Goal: Information Seeking & Learning: Learn about a topic

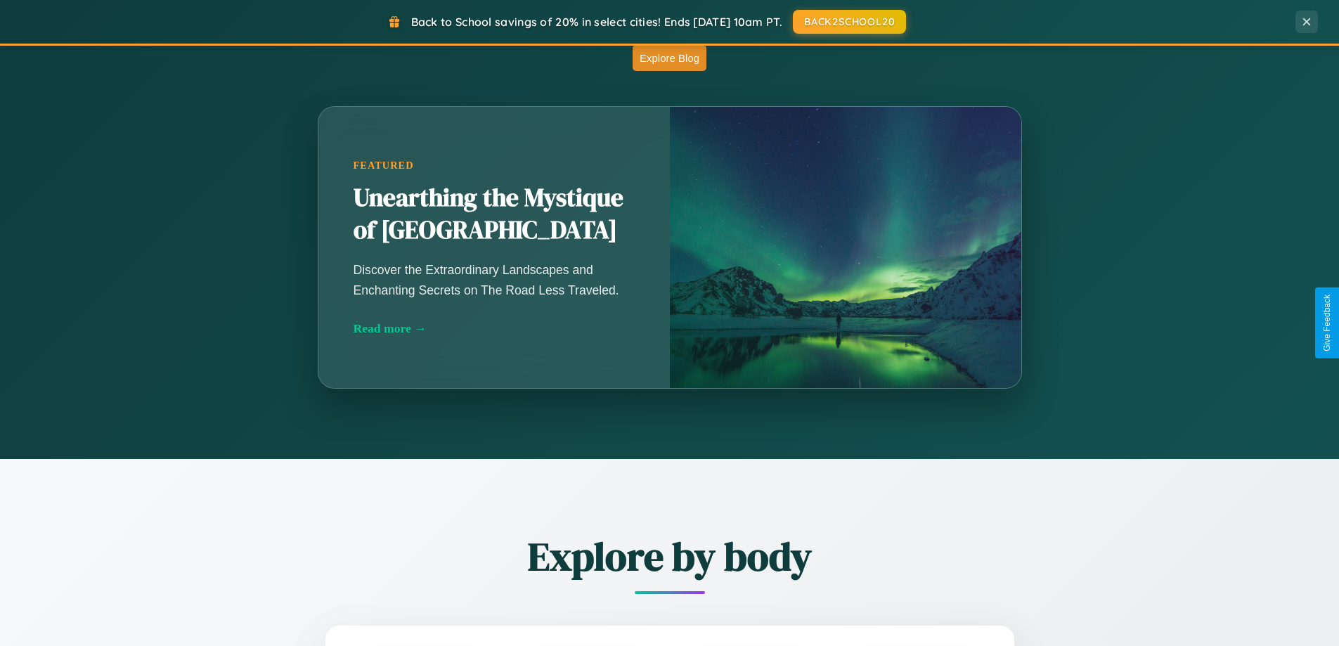
scroll to position [1237, 0]
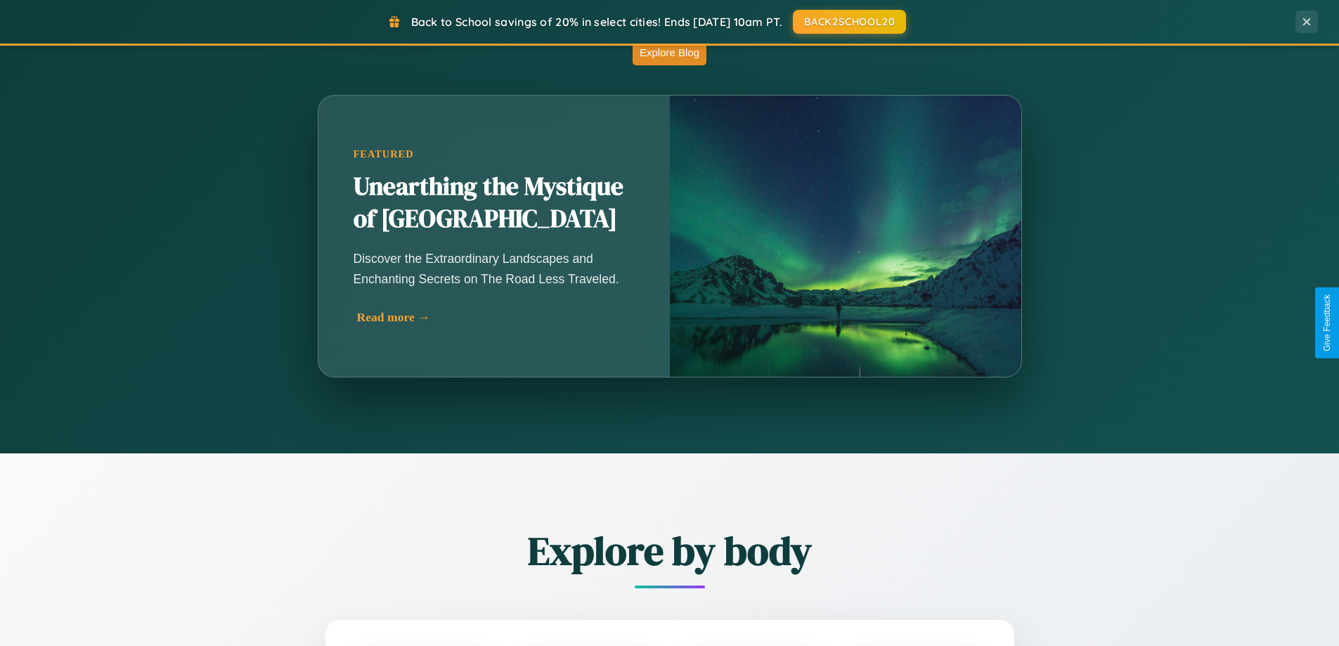
click at [495, 317] on div "Read more →" at bounding box center [497, 317] width 281 height 15
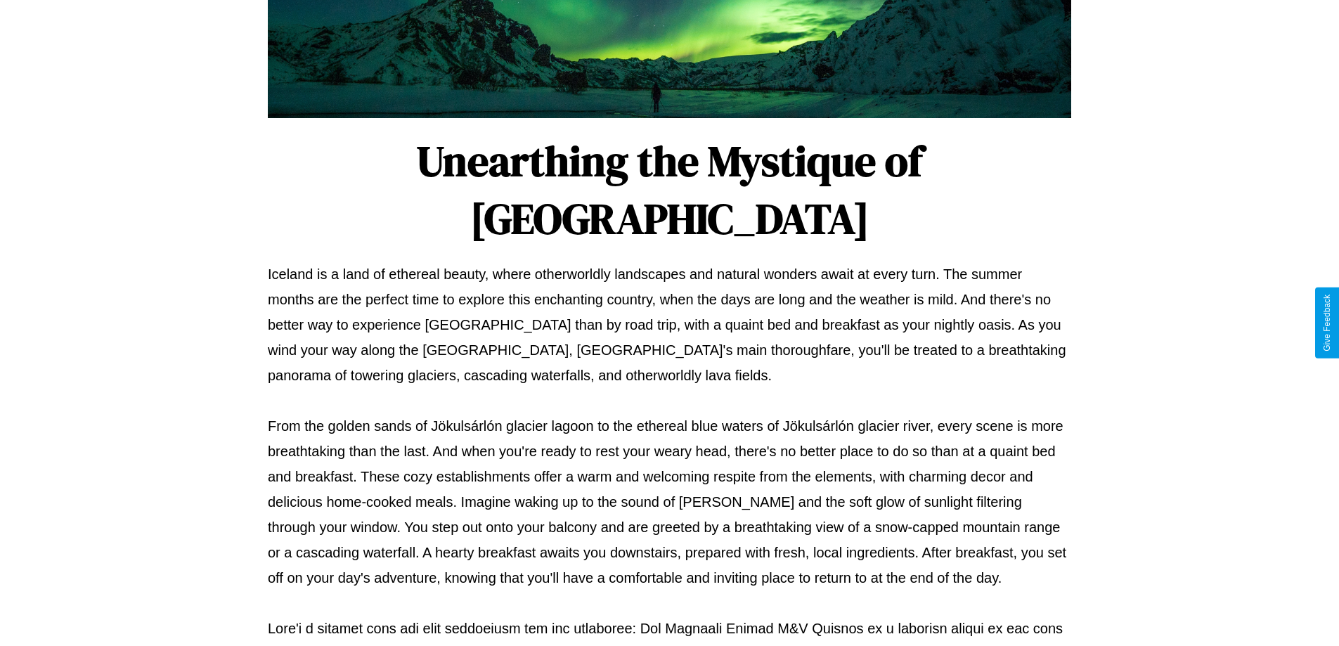
scroll to position [455, 0]
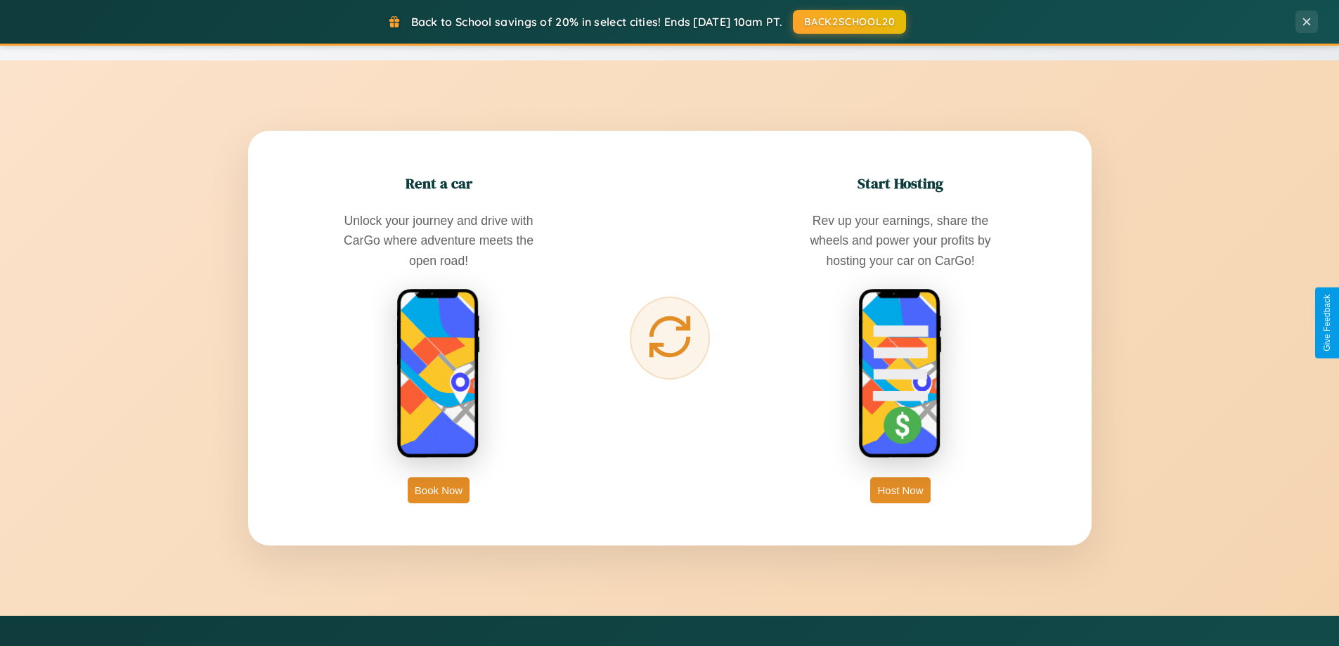
scroll to position [2704, 0]
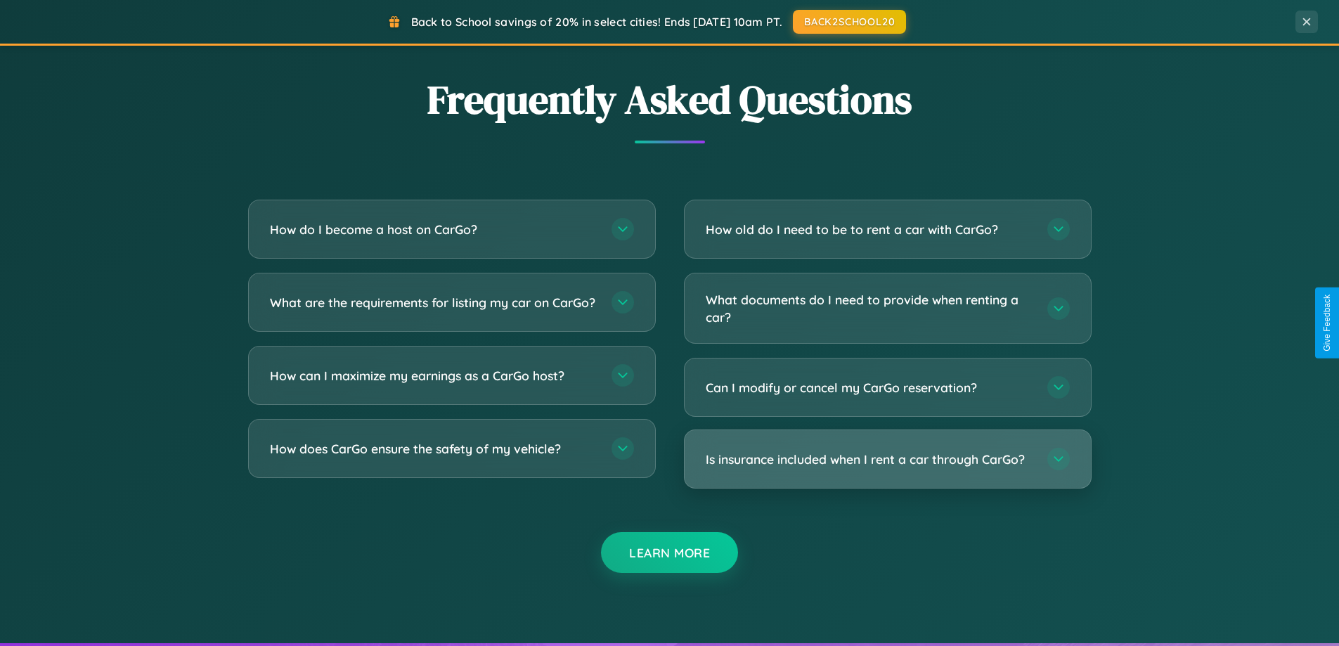
click at [887, 459] on h3 "Is insurance included when I rent a car through CarGo?" at bounding box center [868, 459] width 327 height 18
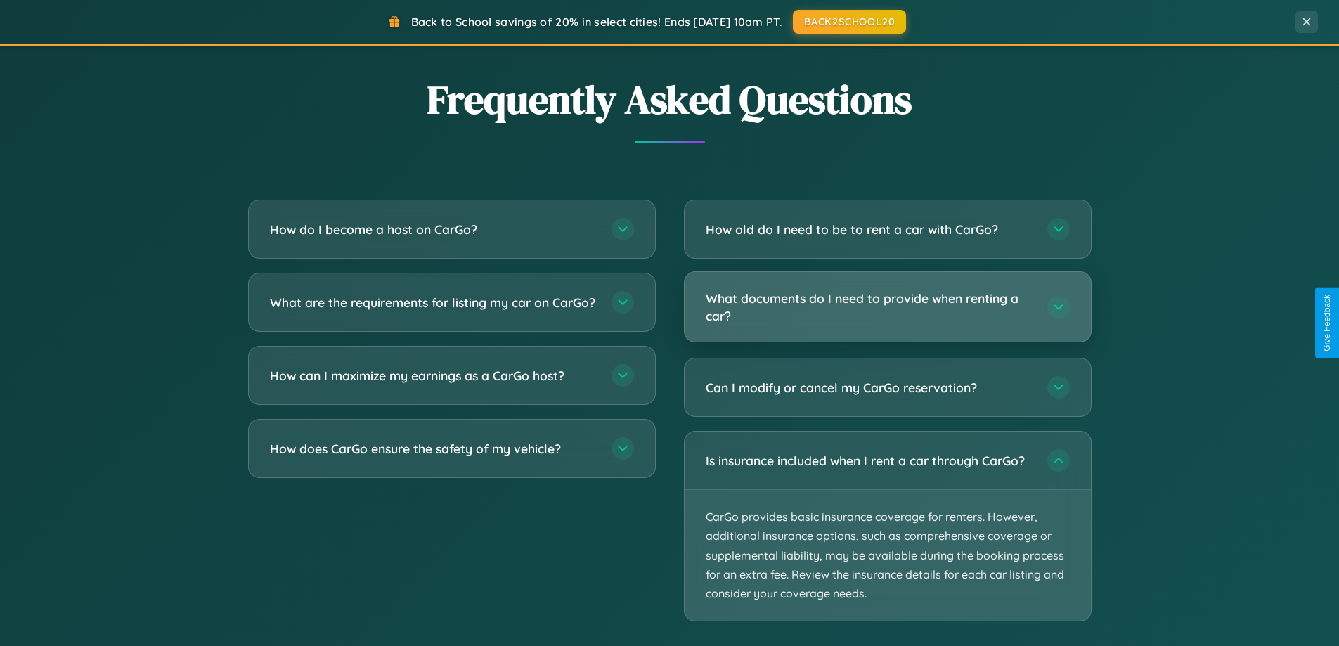
click at [887, 308] on h3 "What documents do I need to provide when renting a car?" at bounding box center [868, 307] width 327 height 34
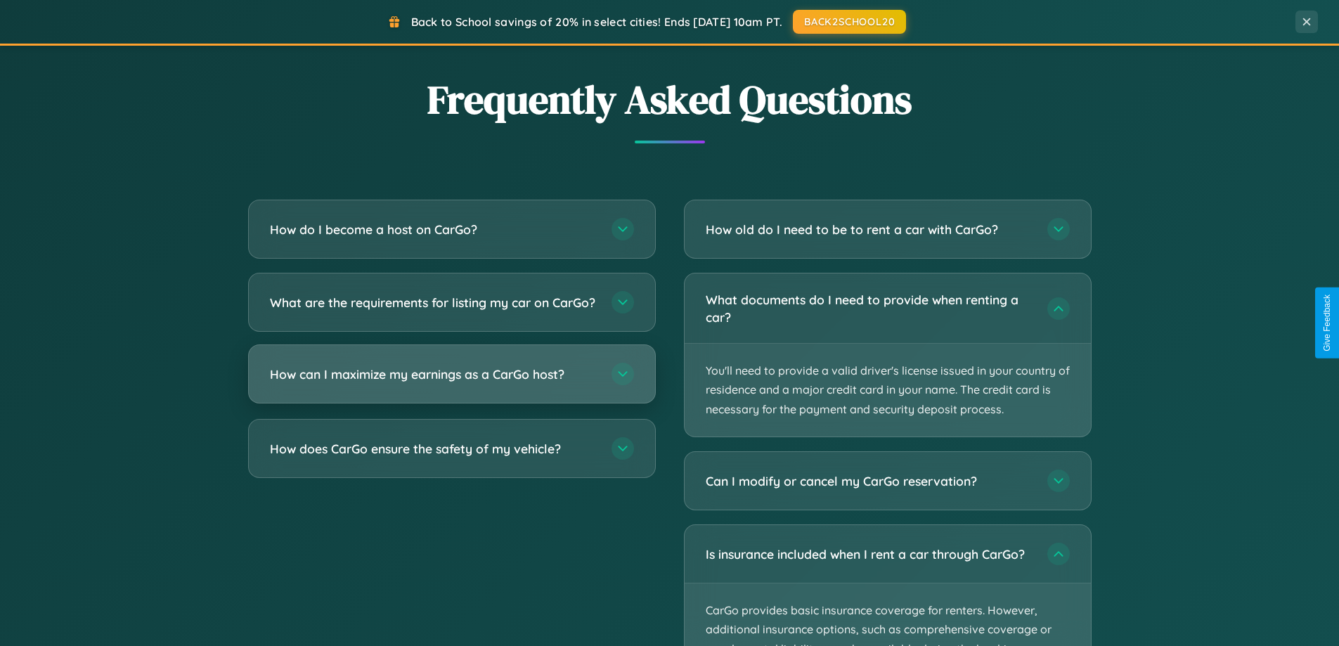
click at [451, 383] on h3 "How can I maximize my earnings as a CarGo host?" at bounding box center [433, 374] width 327 height 18
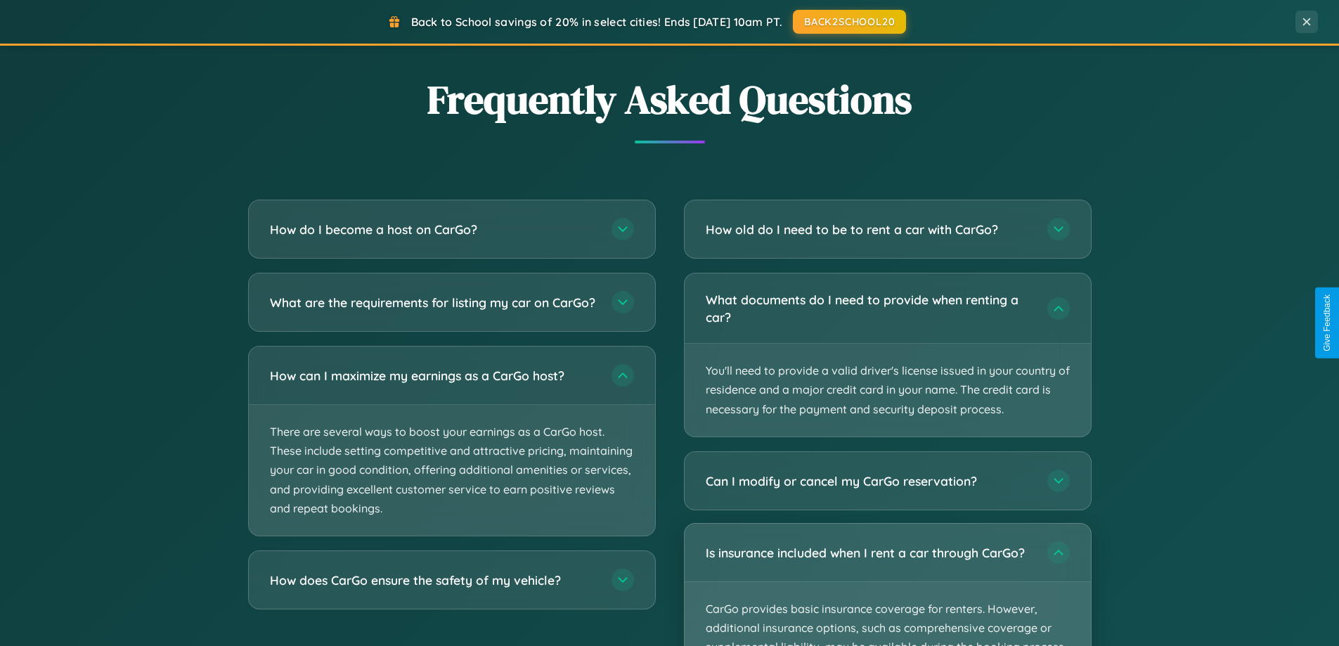
click at [887, 584] on p "CarGo provides basic insurance coverage for renters. However, additional insura…" at bounding box center [887, 647] width 406 height 131
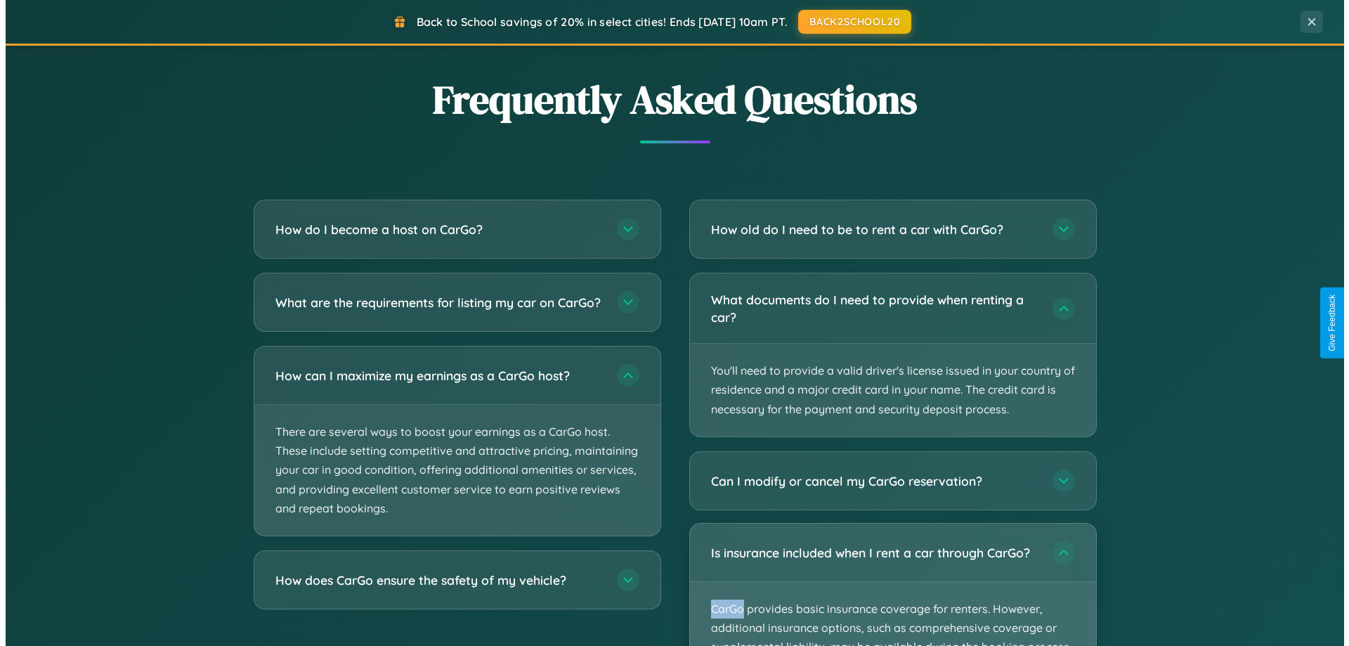
scroll to position [0, 0]
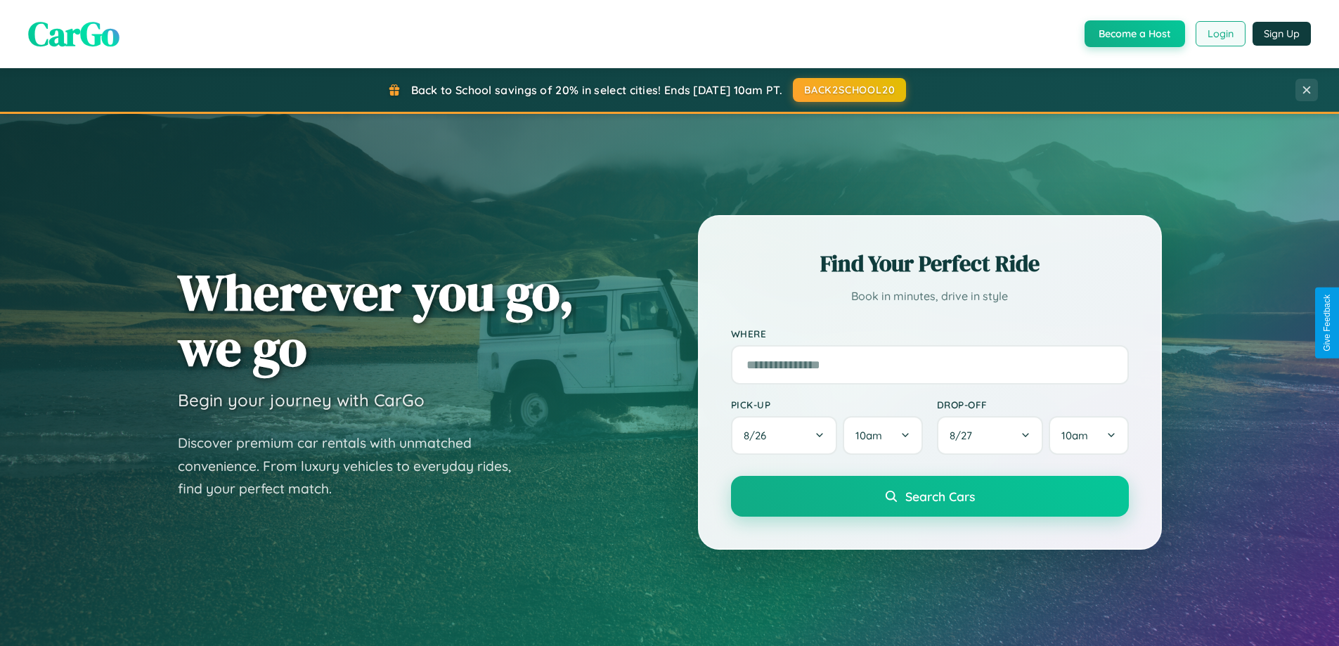
click at [1219, 34] on button "Login" at bounding box center [1220, 33] width 50 height 25
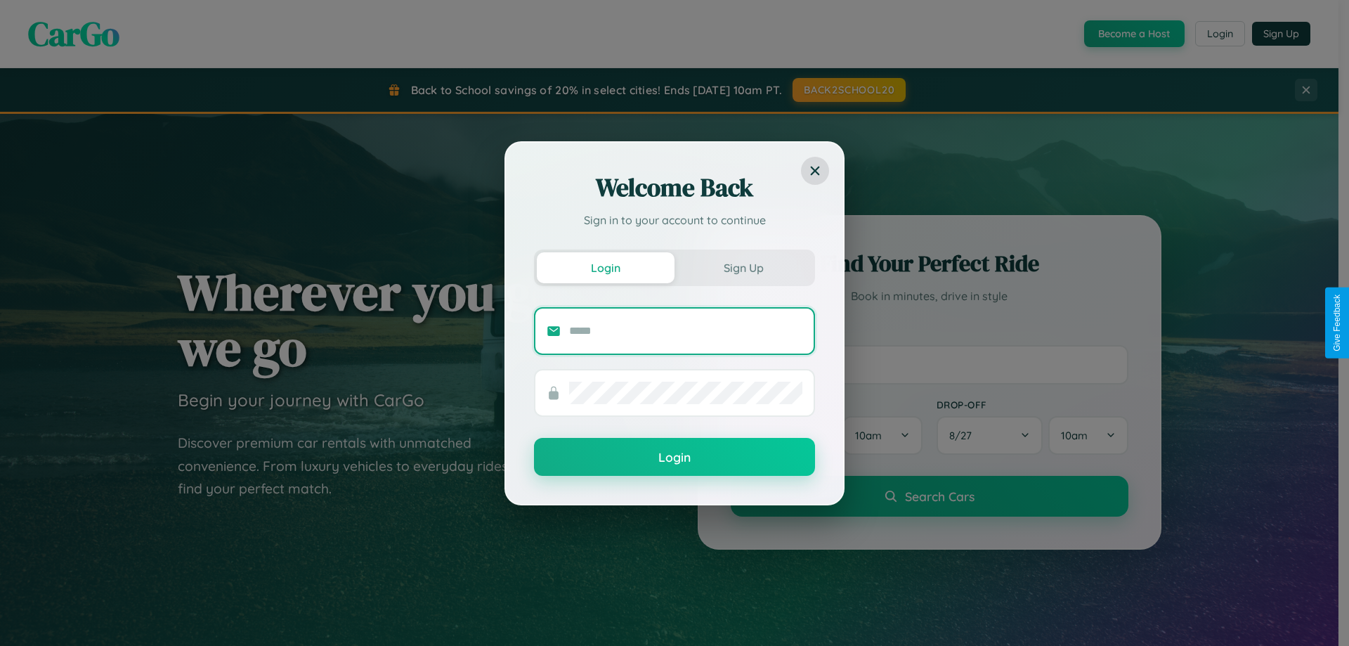
click at [686, 330] on input "text" at bounding box center [685, 331] width 233 height 22
type input "**********"
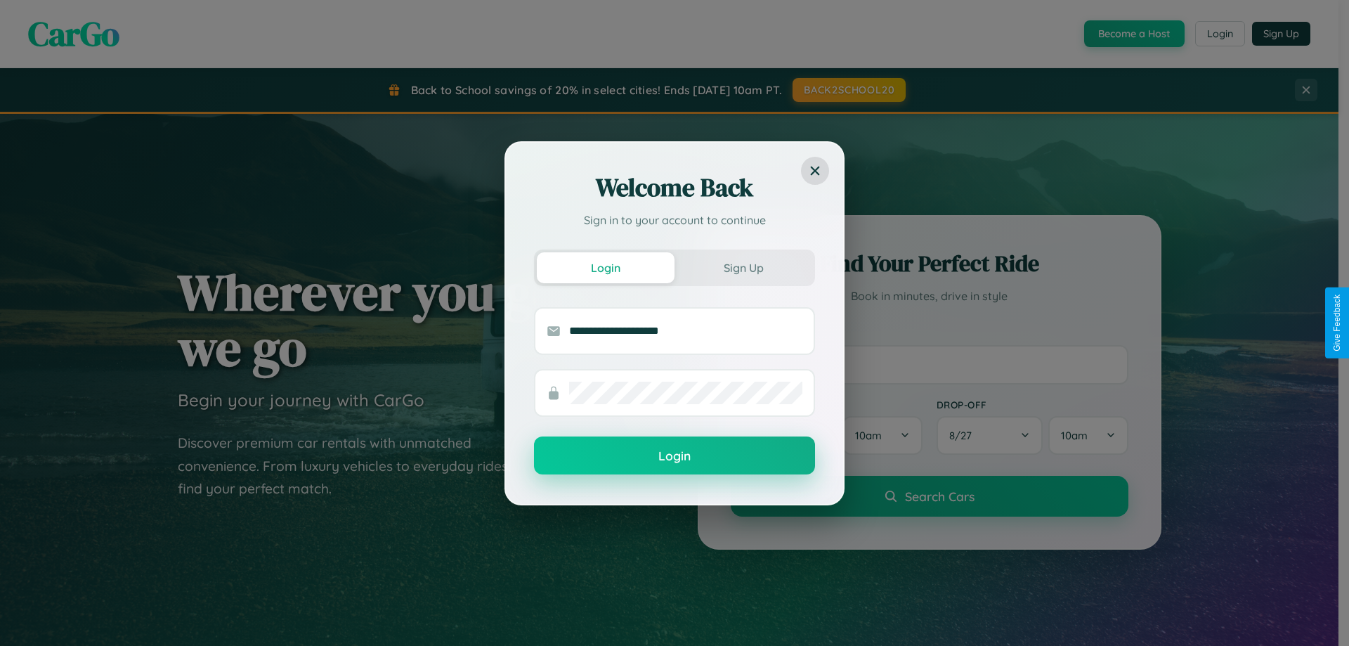
click at [675, 456] on button "Login" at bounding box center [674, 455] width 281 height 38
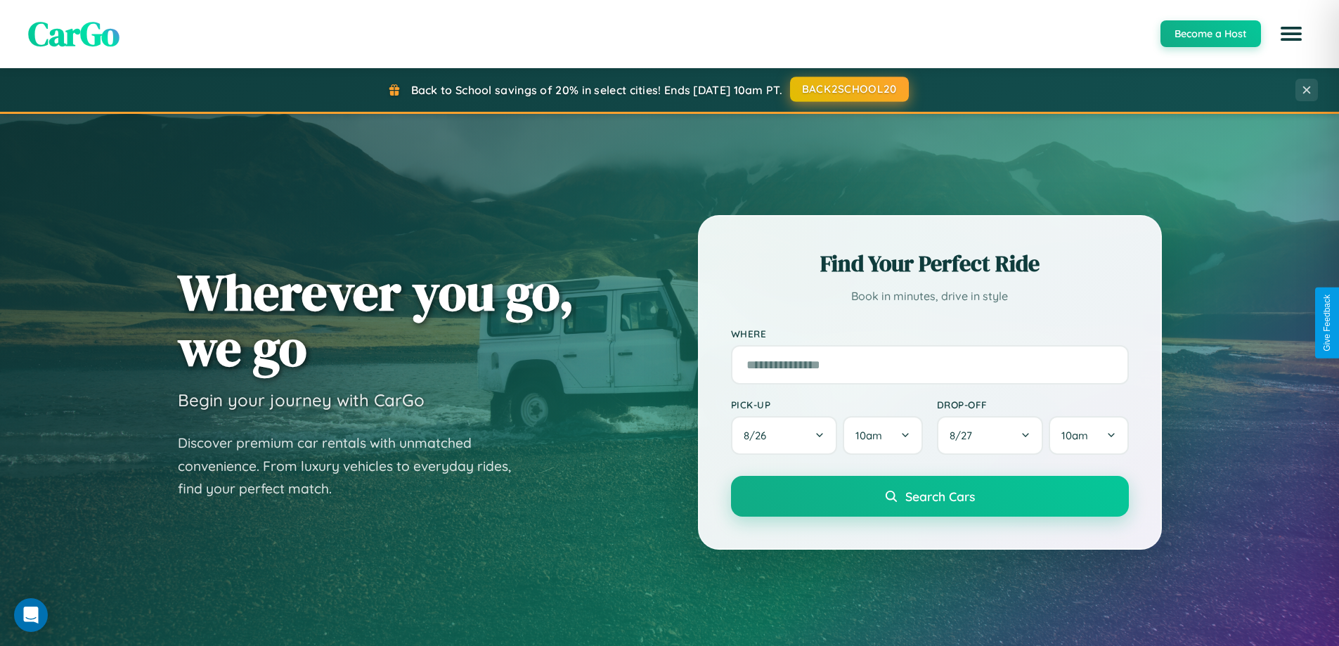
click at [848, 89] on button "BACK2SCHOOL20" at bounding box center [849, 89] width 119 height 25
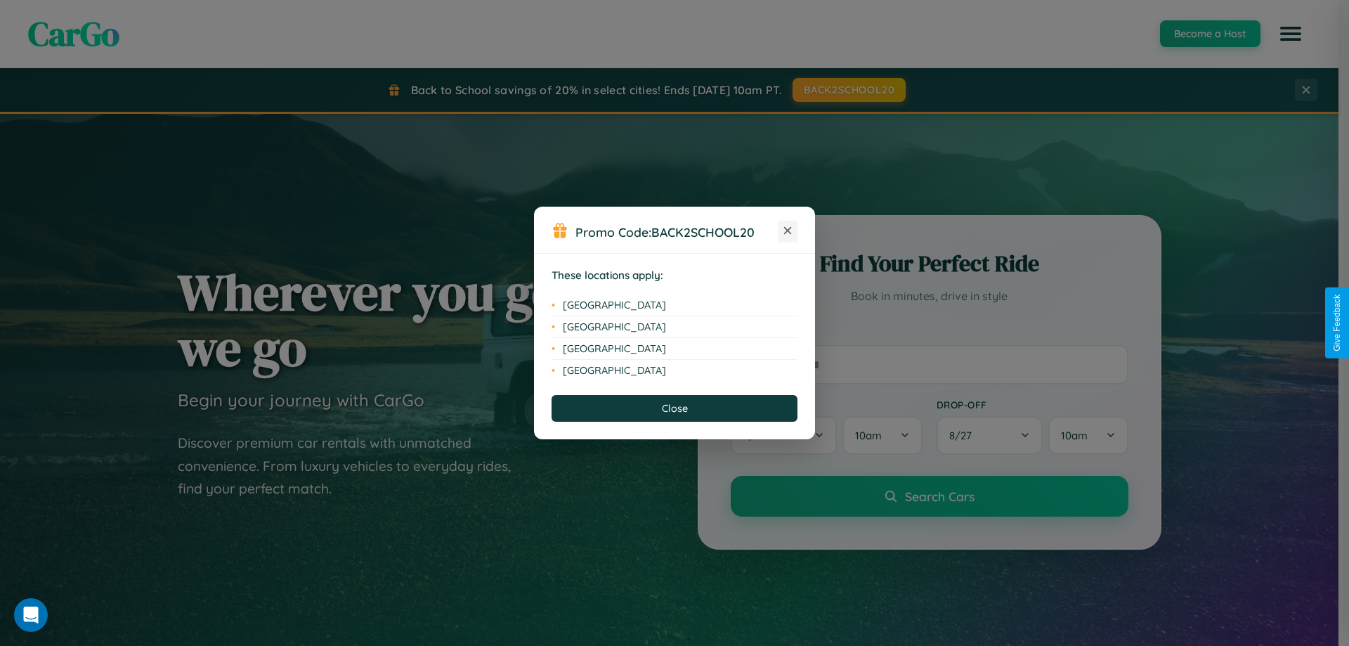
click at [788, 231] on icon at bounding box center [788, 231] width 8 height 8
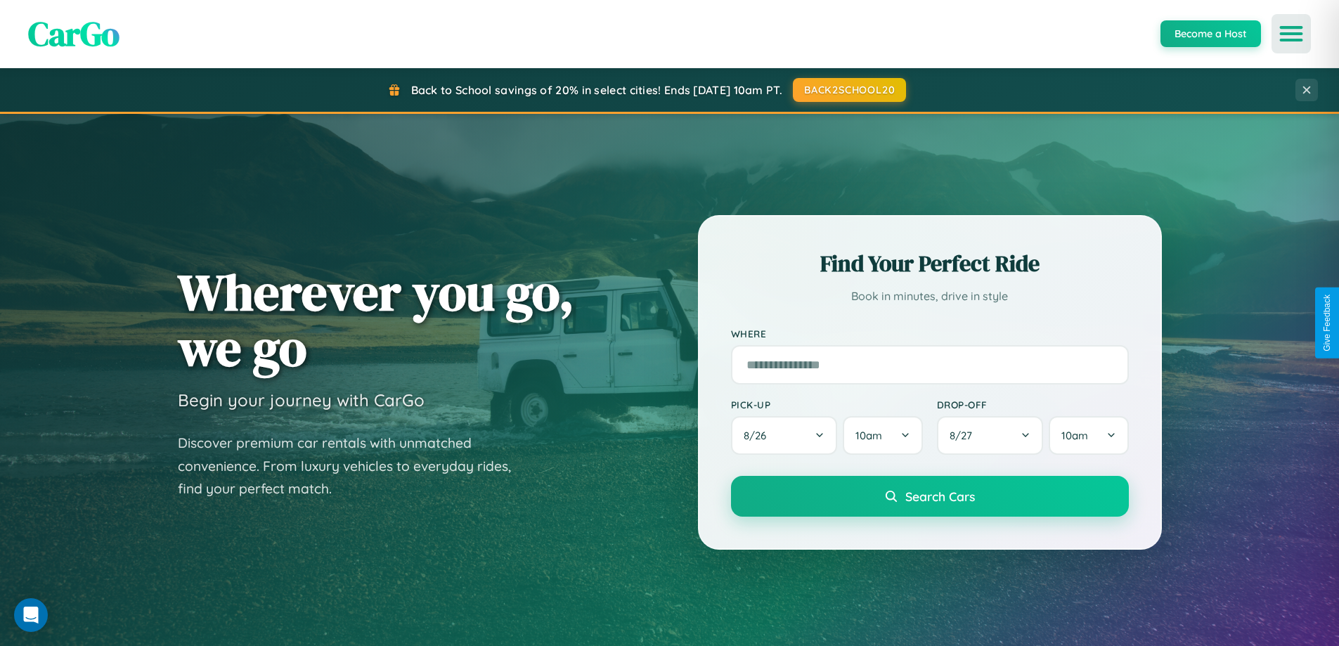
click at [1291, 34] on icon "Open menu" at bounding box center [1291, 33] width 20 height 13
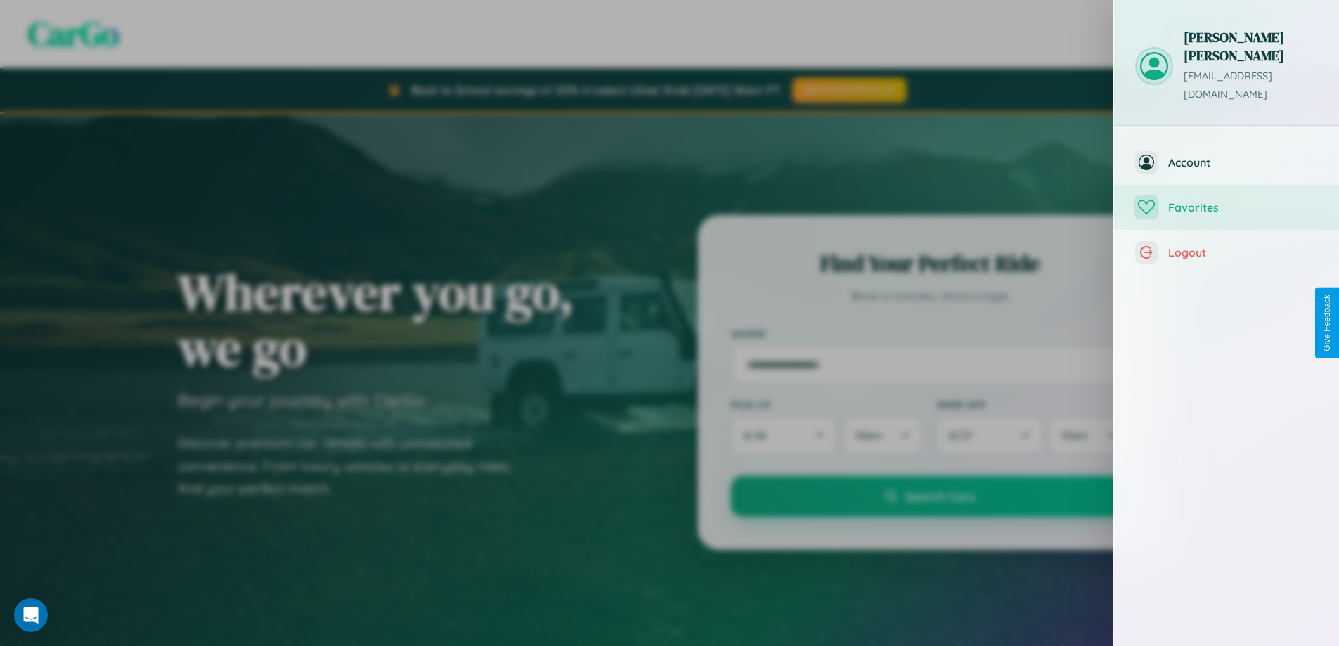
click at [1226, 200] on span "Favorites" at bounding box center [1243, 207] width 150 height 14
